Goal: Check status: Check status

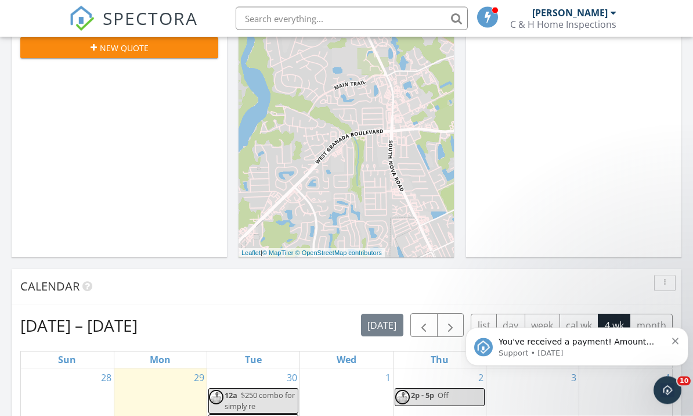
scroll to position [265, 0]
click at [672, 343] on icon "Dismiss notification" at bounding box center [675, 341] width 6 height 6
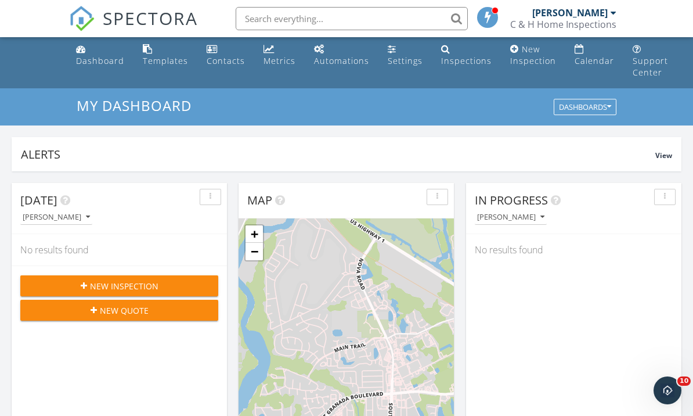
scroll to position [0, 0]
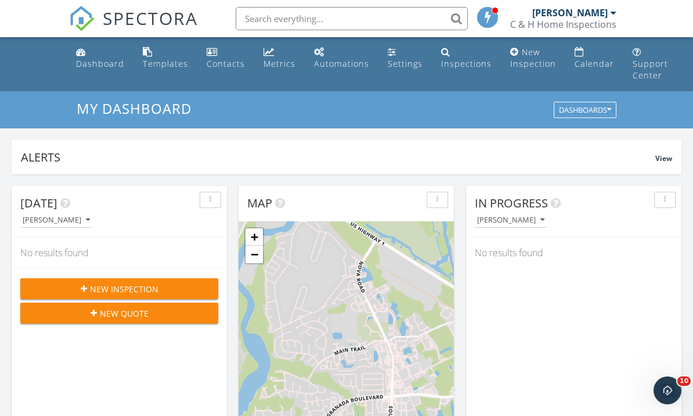
click at [454, 62] on div "Inspections" at bounding box center [466, 63] width 51 height 11
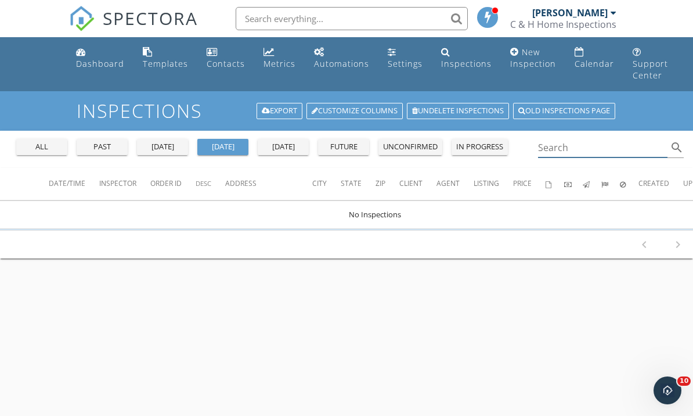
click at [603, 152] on input "Search" at bounding box center [602, 147] width 129 height 19
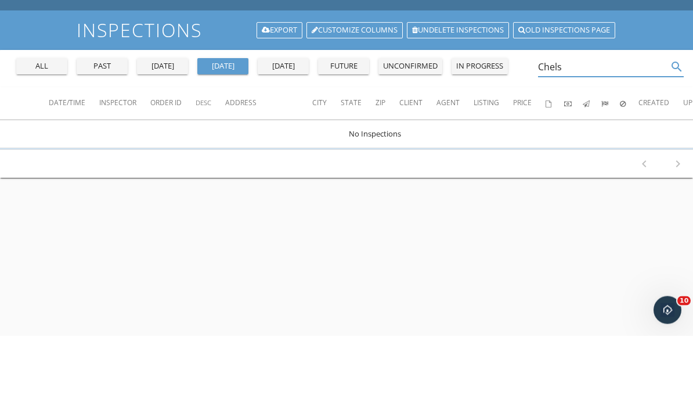
click at [99, 141] on div "past" at bounding box center [102, 147] width 42 height 12
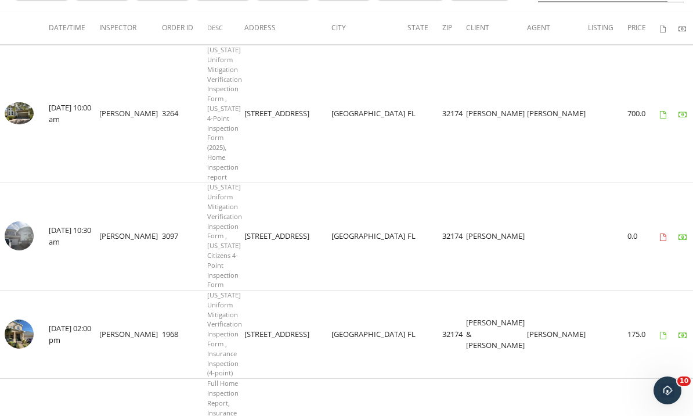
scroll to position [155, 0]
click at [18, 106] on img at bounding box center [19, 114] width 29 height 22
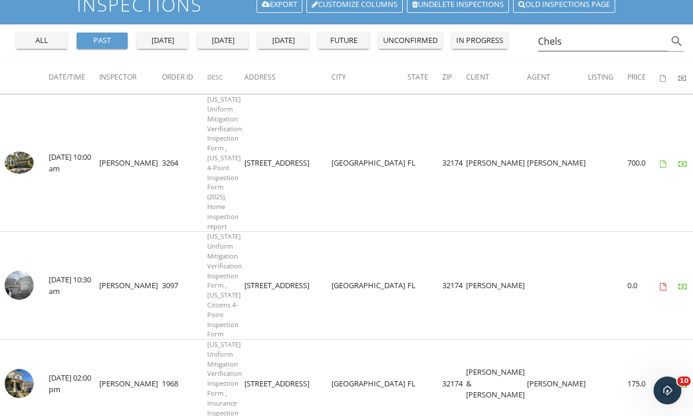
scroll to position [104, 0]
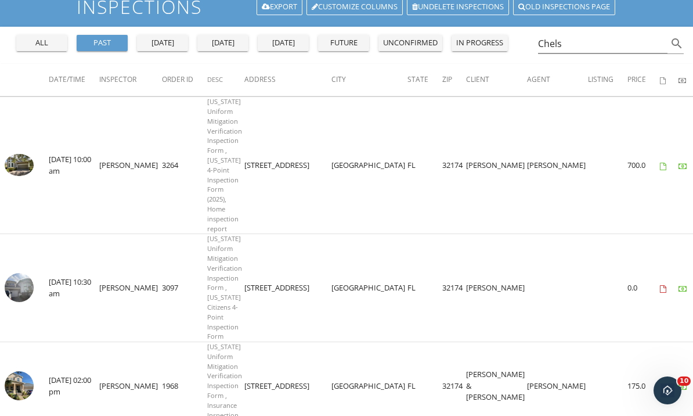
click at [22, 161] on img at bounding box center [19, 165] width 29 height 22
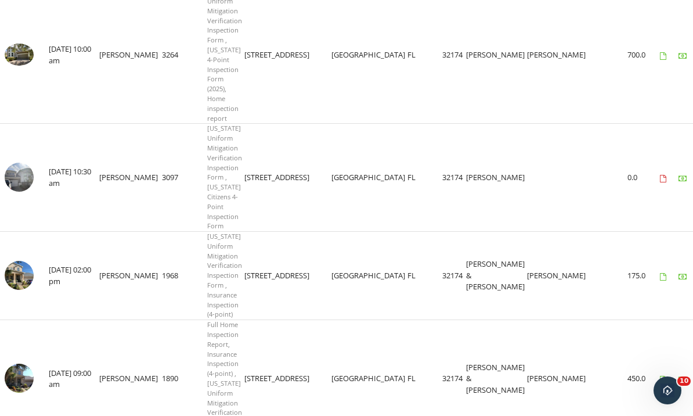
scroll to position [0, 0]
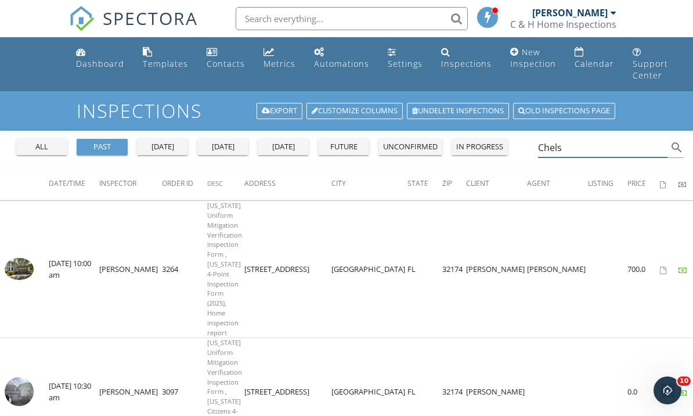
click at [631, 150] on input "Chels" at bounding box center [602, 147] width 129 height 19
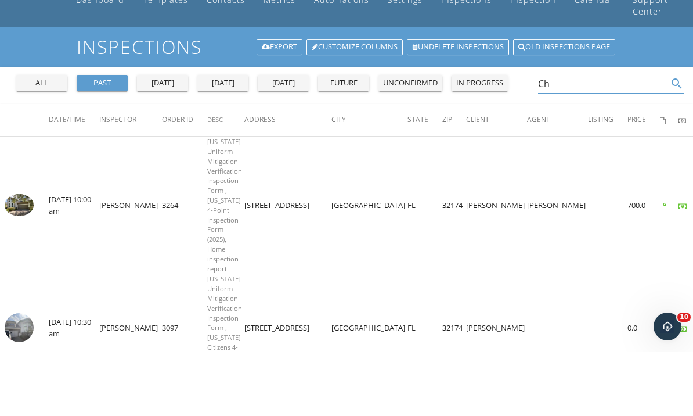
type input "C"
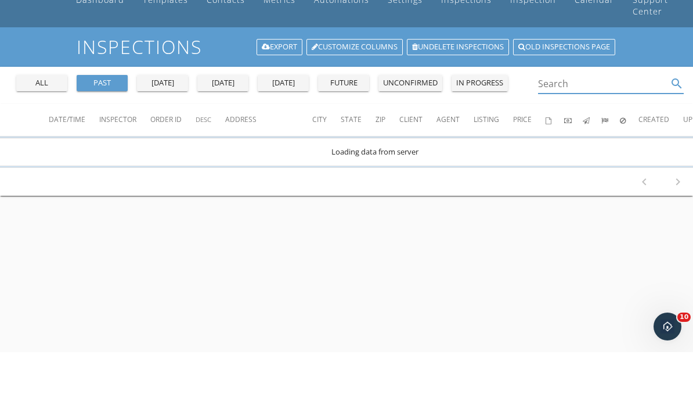
scroll to position [64, 0]
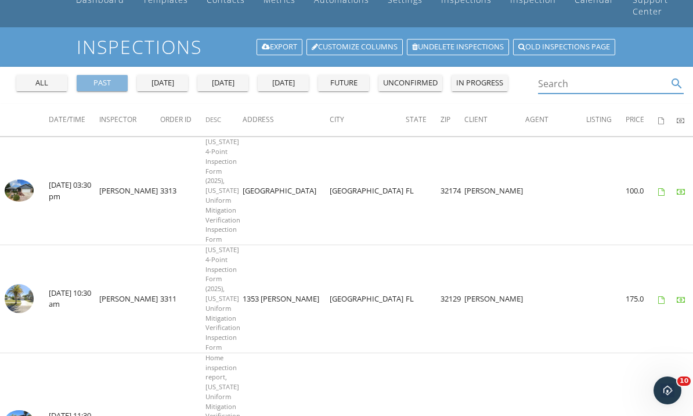
click at [93, 82] on div "past" at bounding box center [102, 83] width 42 height 12
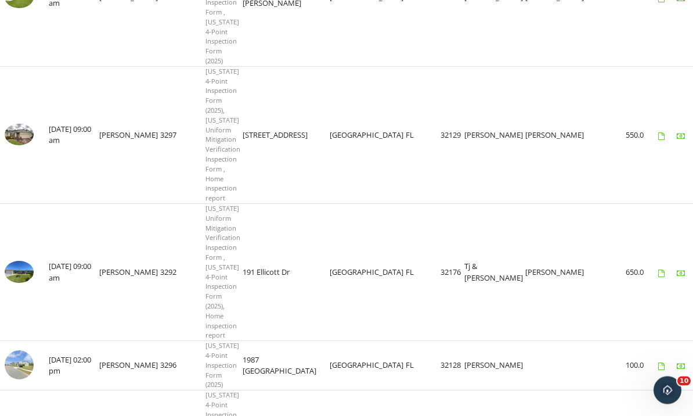
scroll to position [1610, 0]
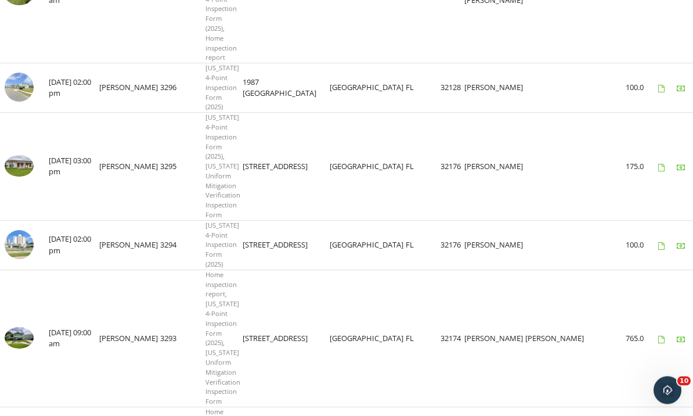
scroll to position [1888, 0]
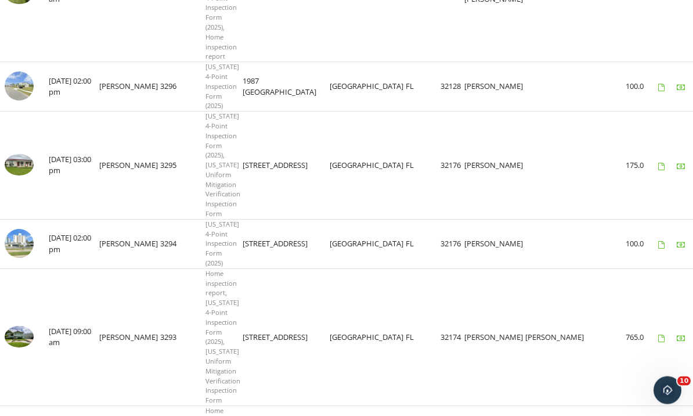
click at [20, 326] on img at bounding box center [19, 337] width 29 height 22
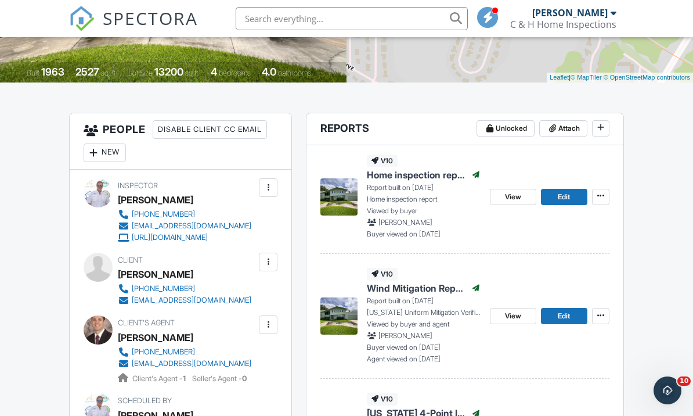
scroll to position [250, 0]
